Goal: Information Seeking & Learning: Check status

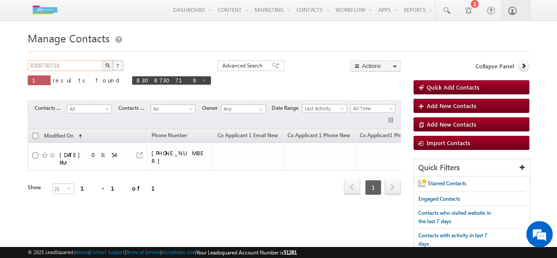
click at [87, 69] on input "8308730719" at bounding box center [65, 65] width 75 height 11
type input "8668994803"
click at [104, 66] on button "button" at bounding box center [107, 65] width 11 height 11
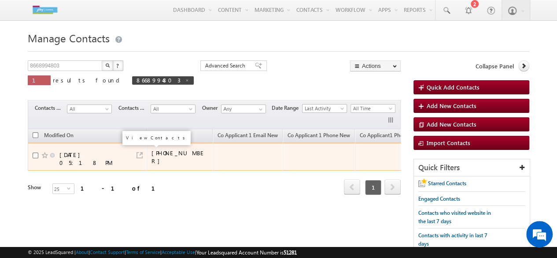
click at [139, 152] on link at bounding box center [140, 155] width 6 height 6
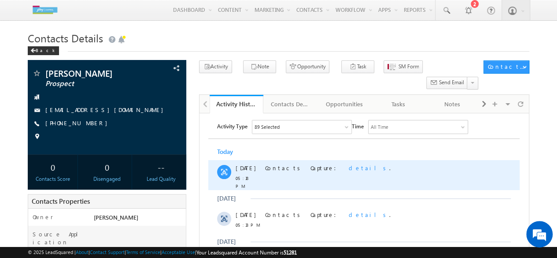
click at [349, 167] on span "details" at bounding box center [369, 167] width 41 height 7
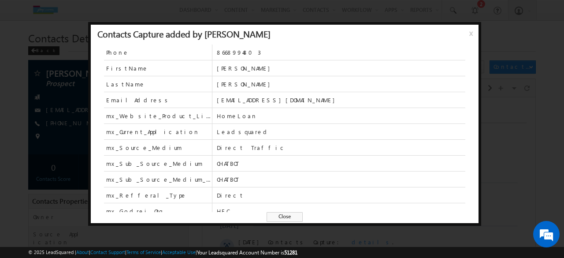
click at [469, 35] on span "x" at bounding box center [472, 37] width 7 height 16
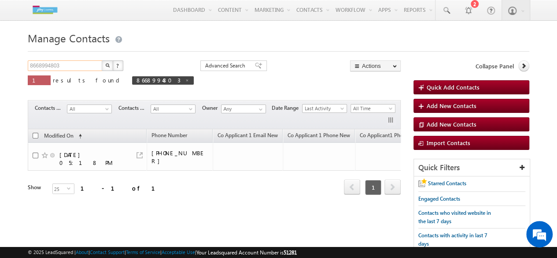
click at [84, 66] on input "8668994803" at bounding box center [65, 65] width 75 height 11
paste input "806243370"
click at [107, 65] on img "button" at bounding box center [107, 65] width 4 height 4
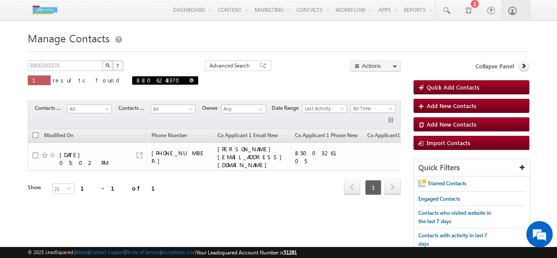
click at [189, 78] on span at bounding box center [191, 80] width 4 height 4
type input "Search Contacts"
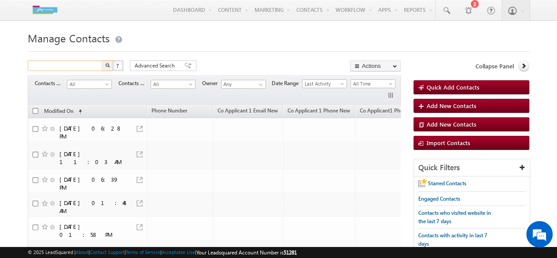
click at [85, 66] on input "text" at bounding box center [65, 65] width 75 height 11
paste input "8806243370"
type input "8806243370"
click at [105, 67] on img "button" at bounding box center [107, 65] width 4 height 4
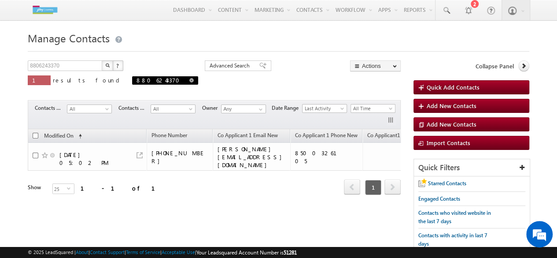
click at [189, 81] on span at bounding box center [191, 80] width 4 height 4
type input "Search Contacts"
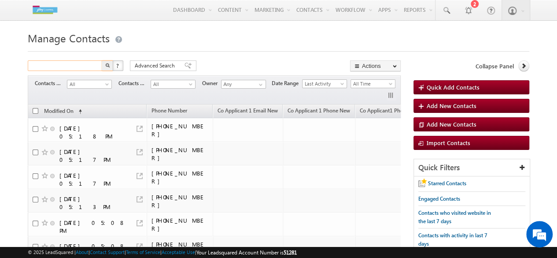
click at [79, 62] on input "text" at bounding box center [65, 65] width 75 height 11
paste input "8806243370"
type input "8806243370"
click at [107, 69] on button "button" at bounding box center [107, 65] width 11 height 11
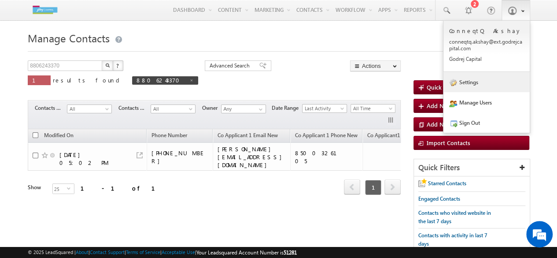
click at [477, 86] on link "Settings" at bounding box center [486, 82] width 86 height 20
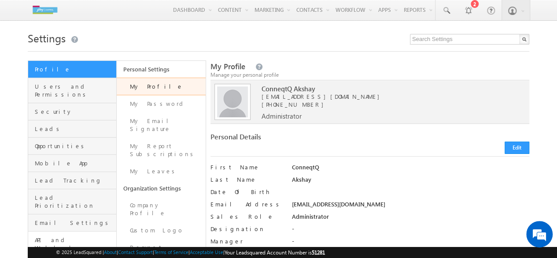
click at [74, 231] on link "API and Webhooks" at bounding box center [72, 243] width 88 height 25
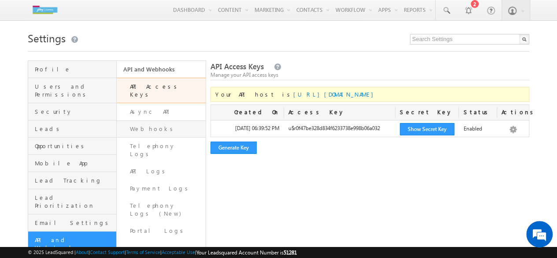
click at [160, 121] on link "Webhooks" at bounding box center [161, 128] width 89 height 17
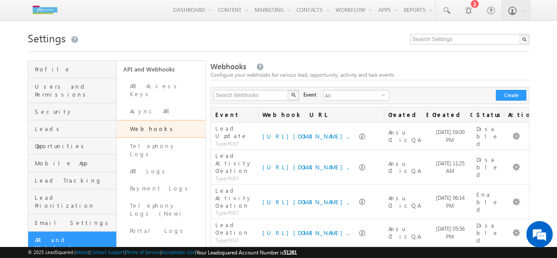
click at [478, 113] on span "(sorted descending)" at bounding box center [481, 115] width 7 height 7
click at [465, 112] on link "Created On (sorted descending)" at bounding box center [450, 114] width 44 height 15
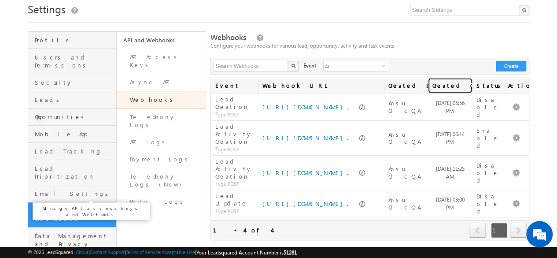
scroll to position [29, 0]
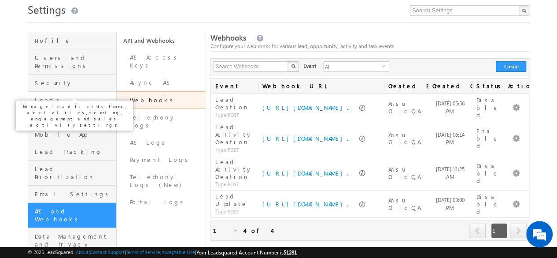
click at [69, 96] on span "Leads" at bounding box center [74, 100] width 79 height 8
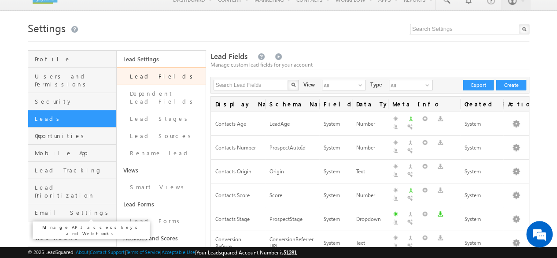
click at [61, 225] on span "API and Webhooks" at bounding box center [74, 233] width 79 height 16
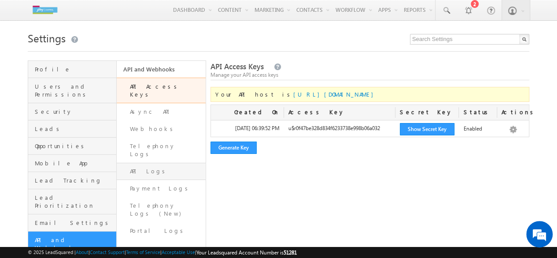
click at [155, 163] on link "API Logs" at bounding box center [161, 171] width 89 height 17
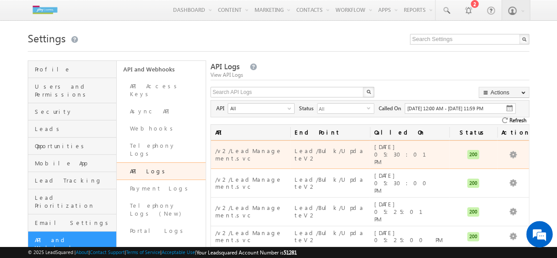
click at [318, 150] on div "Lead/Bulk/UpdateV2" at bounding box center [330, 154] width 71 height 17
click at [264, 152] on div "/v2/LeadManagement.svc" at bounding box center [250, 154] width 71 height 17
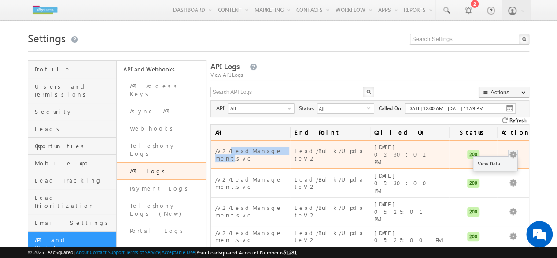
click at [514, 150] on button "button" at bounding box center [513, 154] width 9 height 9
click at [507, 158] on link "View Data" at bounding box center [495, 163] width 44 height 11
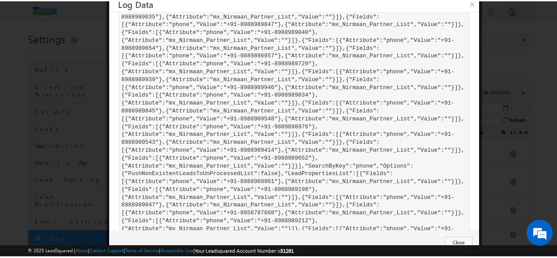
scroll to position [157, 0]
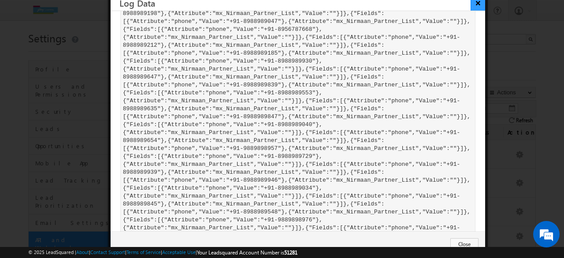
click at [478, 4] on button "×" at bounding box center [477, 2] width 15 height 15
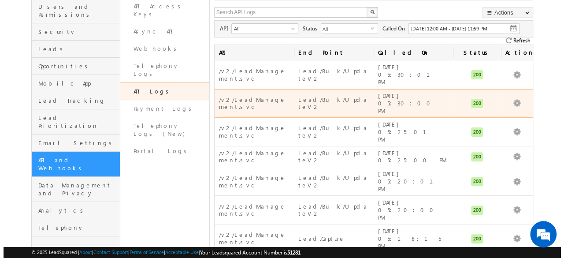
scroll to position [72, 0]
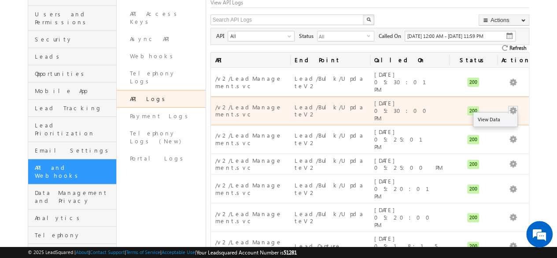
click at [513, 106] on button "button" at bounding box center [513, 110] width 9 height 9
click at [506, 114] on link "View Data" at bounding box center [495, 119] width 44 height 11
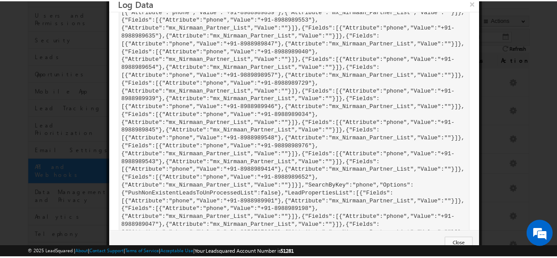
scroll to position [233, 0]
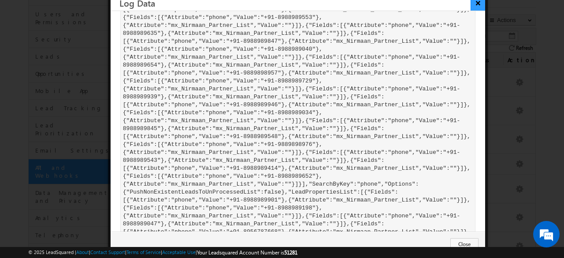
click at [478, 1] on button "×" at bounding box center [477, 2] width 15 height 15
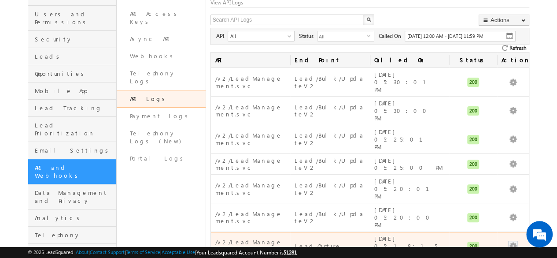
click at [517, 241] on button "button" at bounding box center [513, 245] width 9 height 9
click at [509, 249] on link "View Data" at bounding box center [495, 254] width 44 height 11
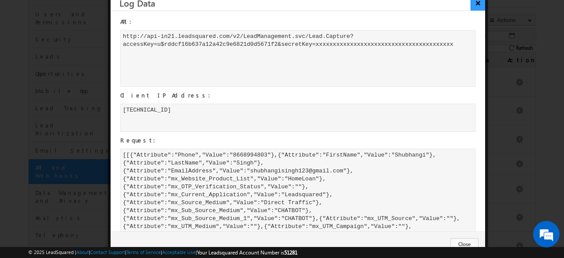
click at [481, 4] on button "×" at bounding box center [477, 2] width 15 height 15
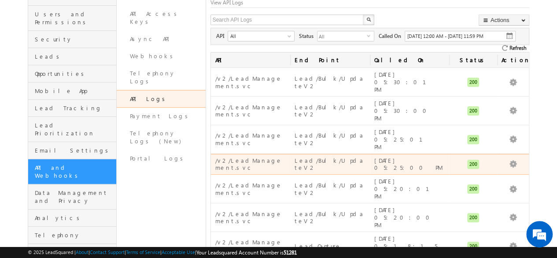
scroll to position [0, 0]
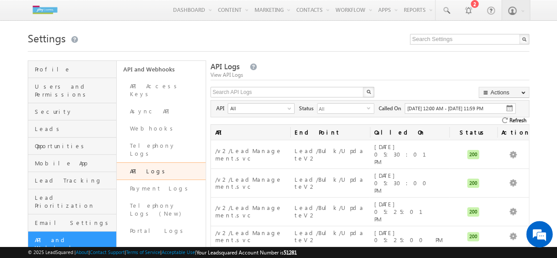
click at [156, 162] on link "API Logs" at bounding box center [161, 171] width 89 height 18
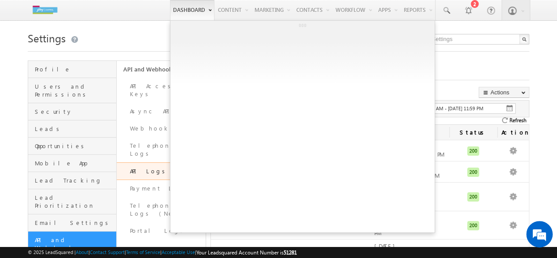
click at [186, 11] on link "Dashboard" at bounding box center [192, 10] width 44 height 20
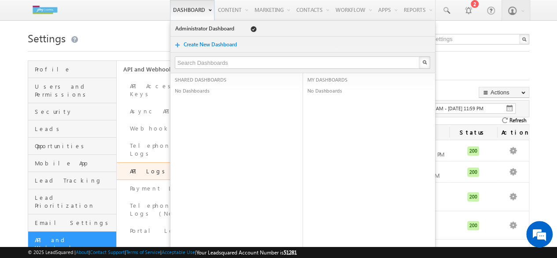
click at [186, 11] on link "Dashboard" at bounding box center [192, 10] width 44 height 20
click at [208, 11] on b at bounding box center [209, 9] width 3 height 5
click at [192, 8] on link "Dashboard" at bounding box center [192, 10] width 44 height 20
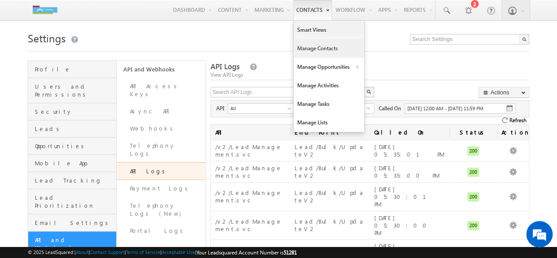
click at [334, 51] on link "Manage Contacts" at bounding box center [329, 48] width 70 height 18
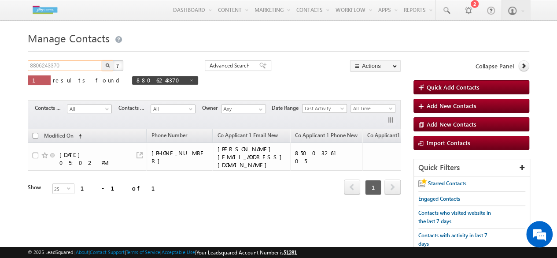
click at [73, 70] on input "8806243370" at bounding box center [65, 65] width 75 height 11
type input "8668994803"
click at [106, 68] on button "button" at bounding box center [107, 65] width 11 height 11
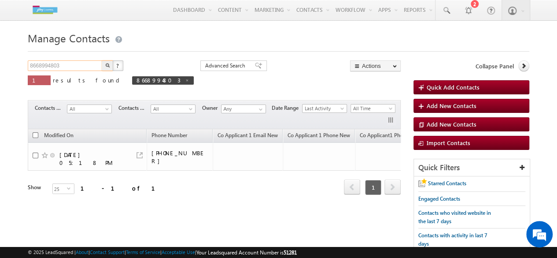
click at [94, 67] on input "8668994803" at bounding box center [65, 65] width 75 height 11
type input "Search Contacts"
